Goal: Task Accomplishment & Management: Use online tool/utility

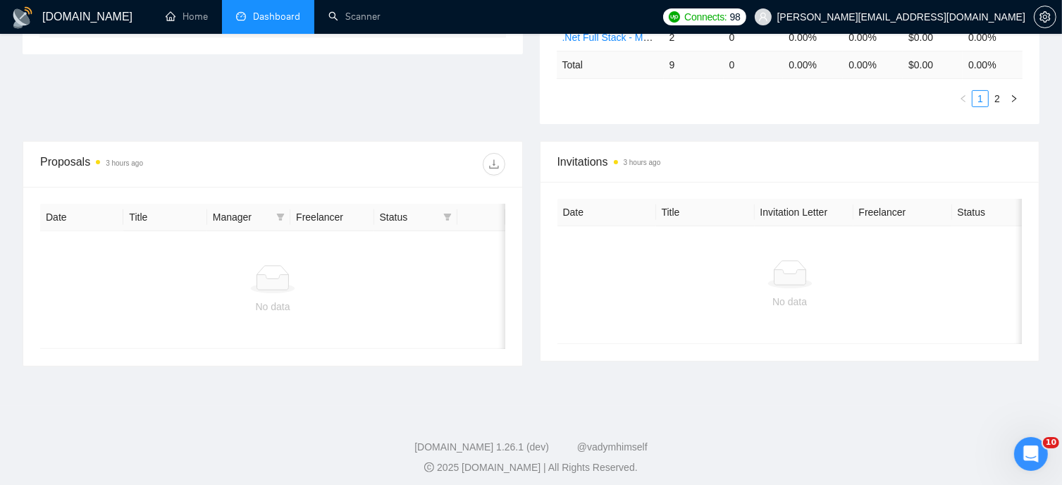
scroll to position [152, 0]
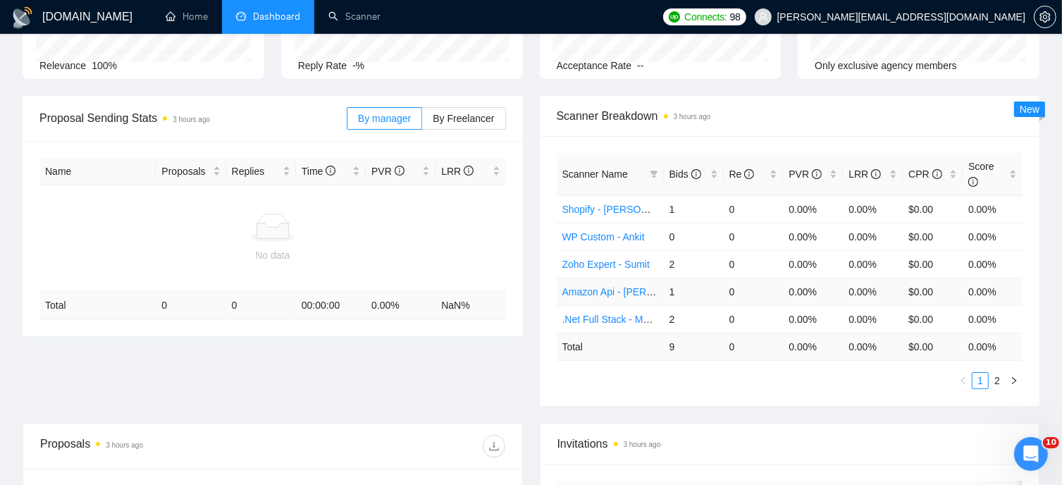
click at [631, 286] on link "Amazon Api - [PERSON_NAME]" at bounding box center [633, 291] width 142 height 11
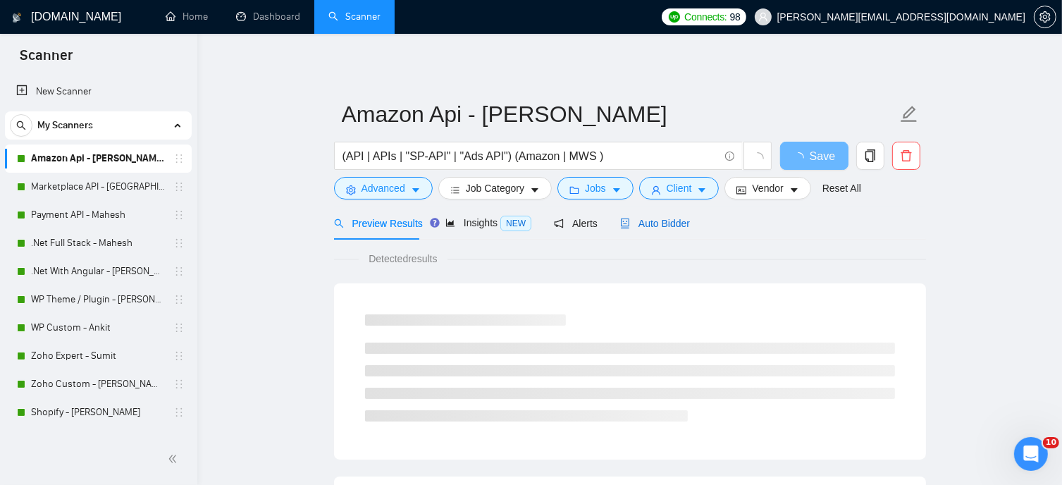
click at [643, 222] on span "Auto Bidder" at bounding box center [655, 223] width 70 height 11
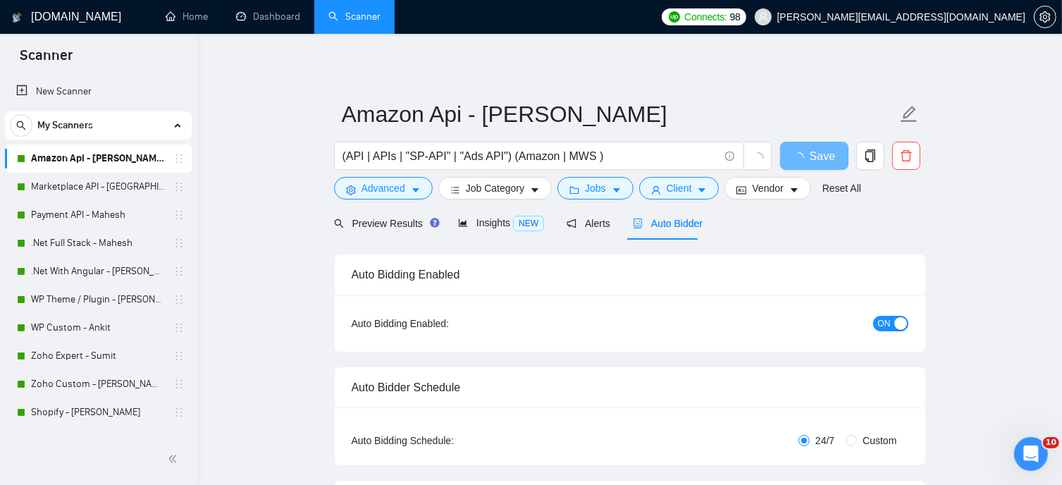
radio input "false"
radio input "true"
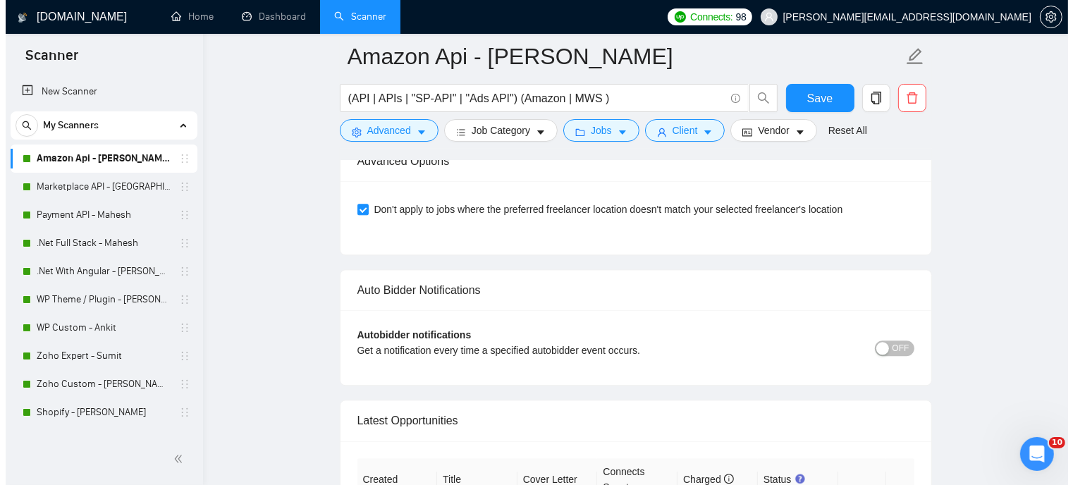
scroll to position [3735, 0]
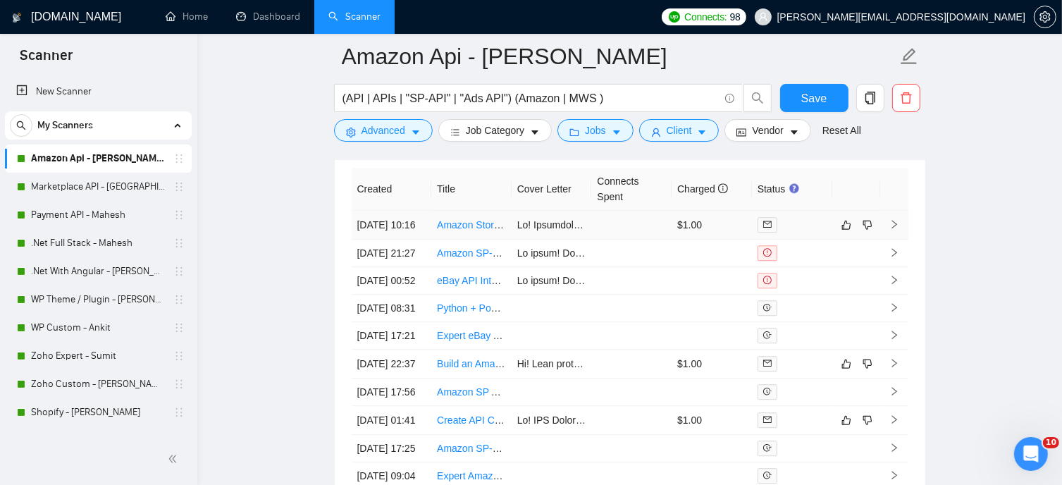
click at [894, 228] on icon "right" at bounding box center [894, 224] width 10 height 10
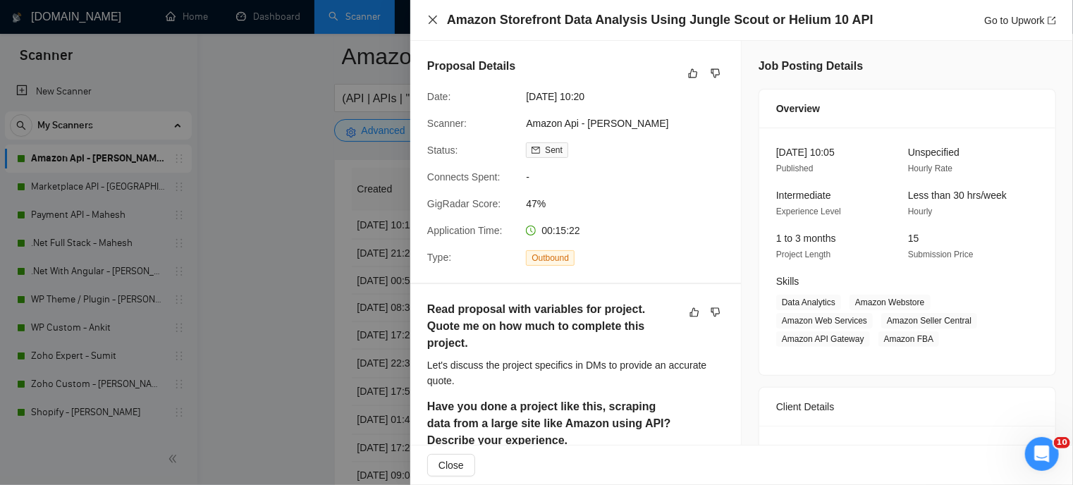
click at [437, 20] on icon "close" at bounding box center [432, 19] width 11 height 11
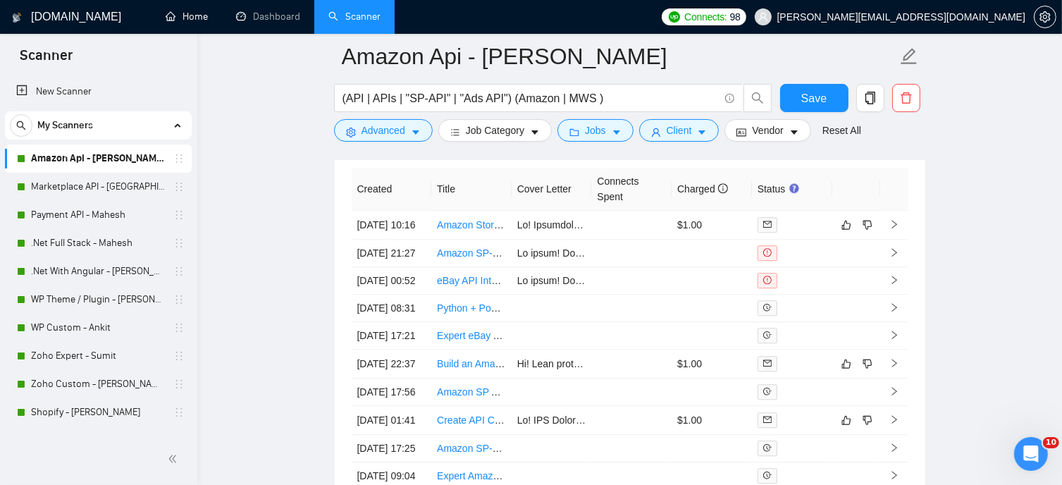
drag, startPoint x: 204, startPoint y: 16, endPoint x: 458, endPoint y: 244, distance: 341.4
click at [204, 16] on link "Home" at bounding box center [187, 17] width 42 height 12
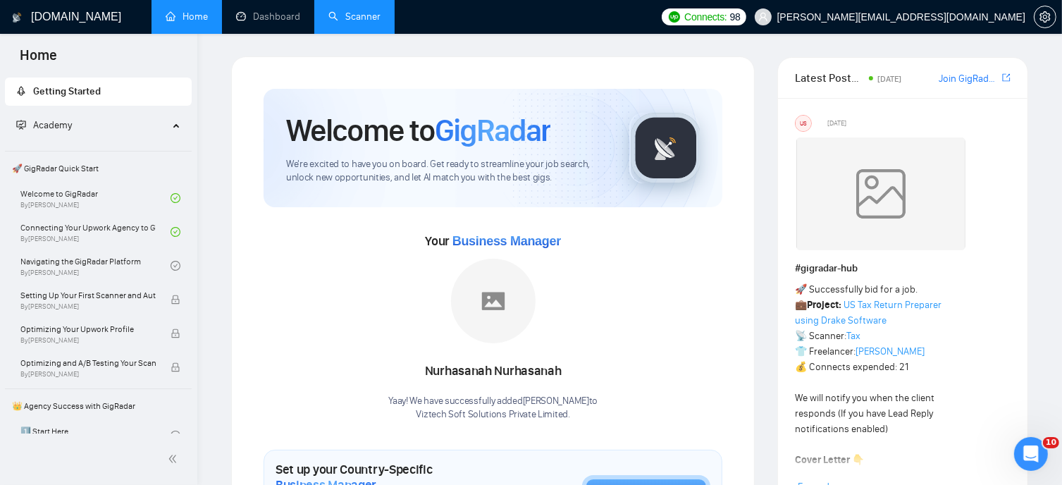
click at [351, 23] on link "Scanner" at bounding box center [354, 17] width 52 height 12
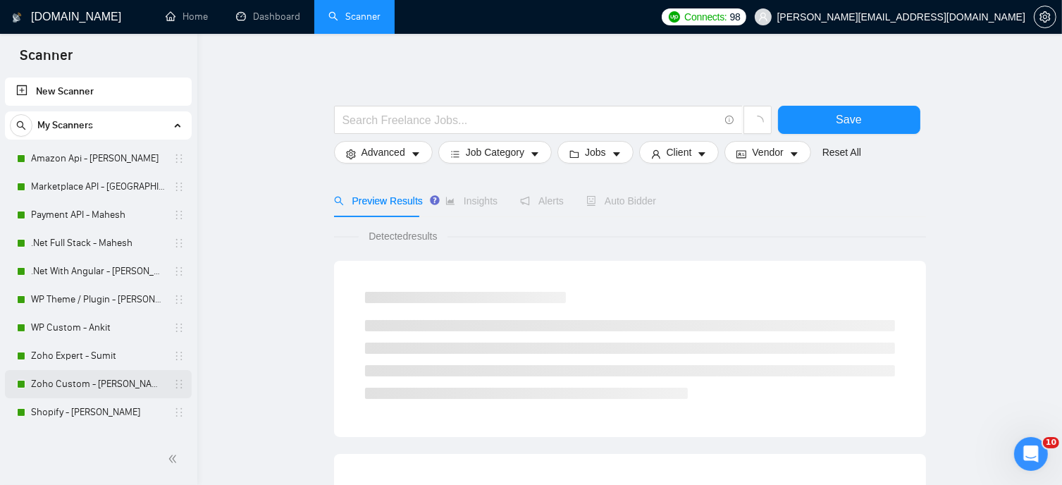
click at [76, 384] on link "Zoho Custom - [PERSON_NAME]" at bounding box center [98, 384] width 134 height 28
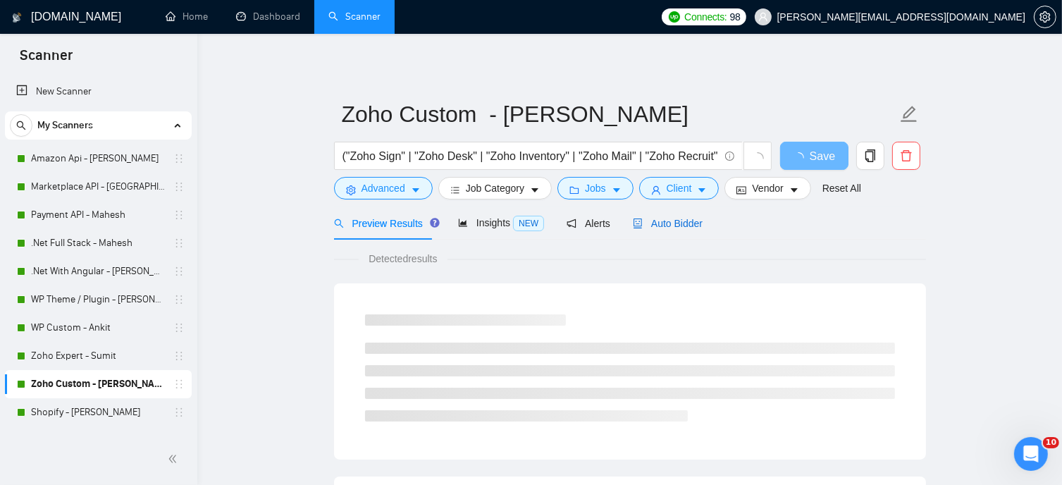
click at [643, 224] on span "Auto Bidder" at bounding box center [668, 223] width 70 height 11
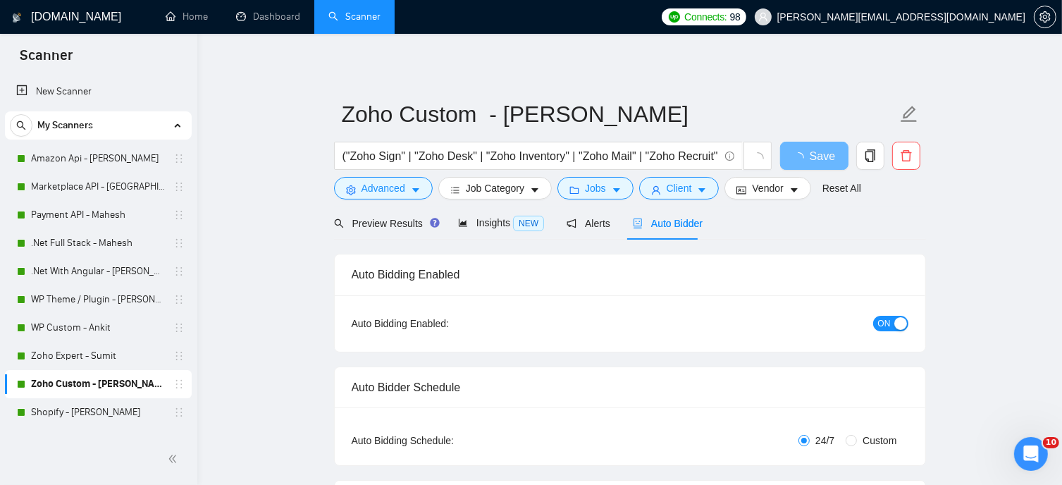
radio input "false"
radio input "true"
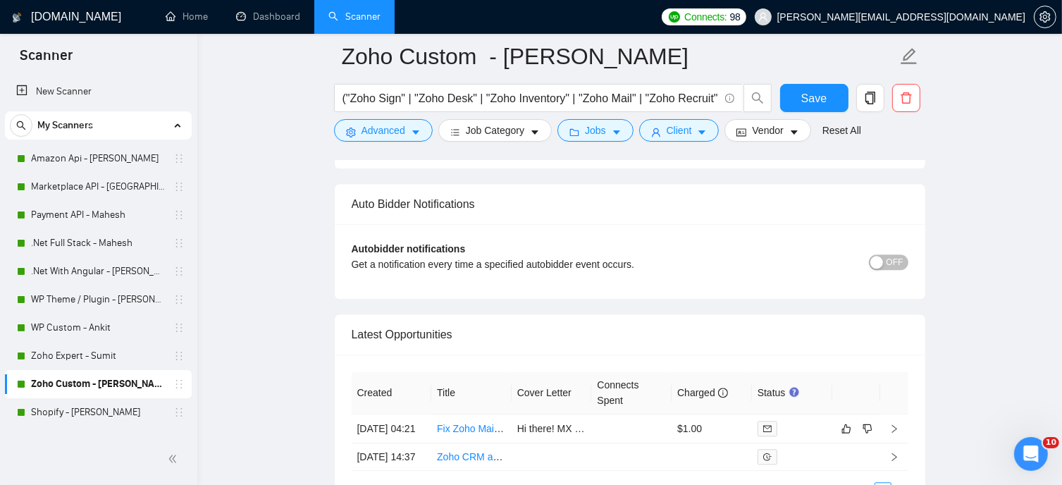
scroll to position [3453, 0]
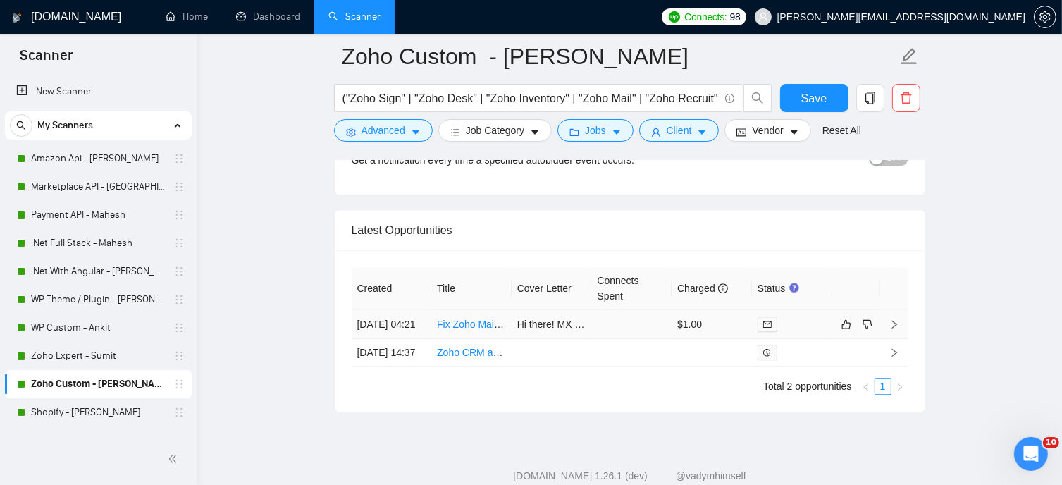
click at [891, 329] on icon "right" at bounding box center [894, 324] width 10 height 10
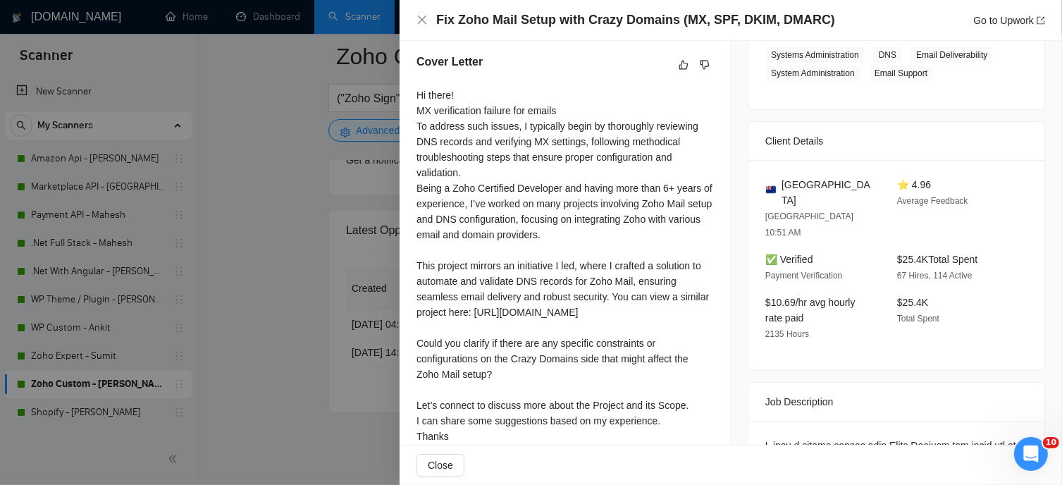
scroll to position [352, 0]
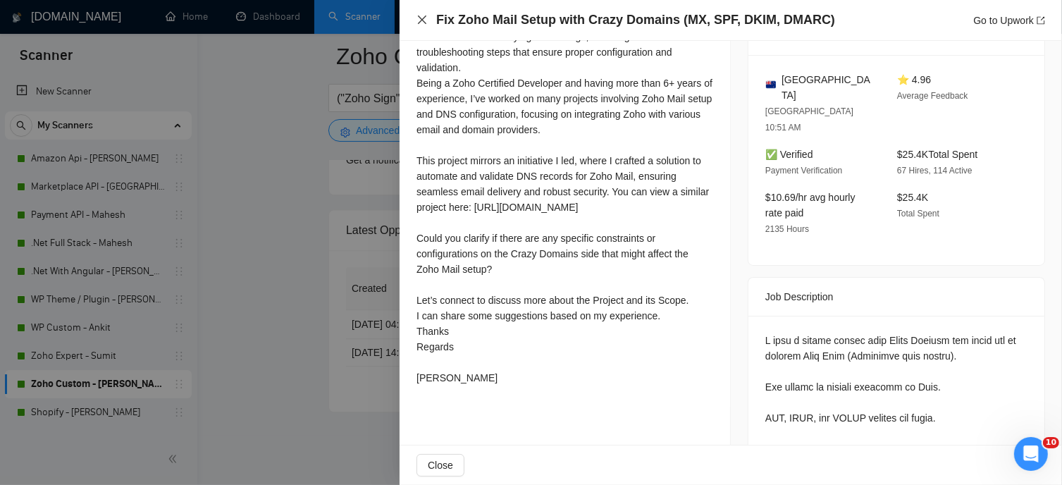
click at [418, 22] on icon "close" at bounding box center [422, 19] width 11 height 11
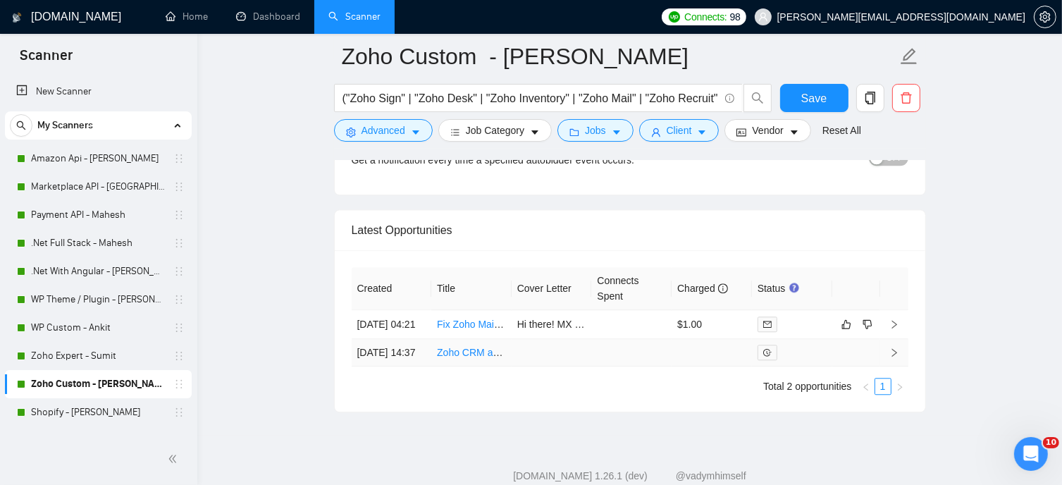
scroll to position [2890, 0]
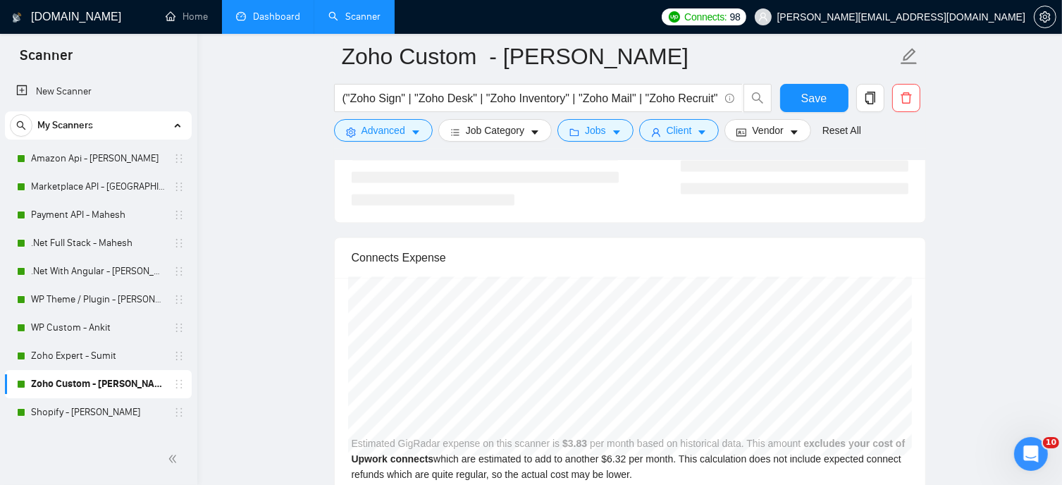
click at [257, 22] on link "Dashboard" at bounding box center [268, 17] width 64 height 12
